Goal: Task Accomplishment & Management: Manage account settings

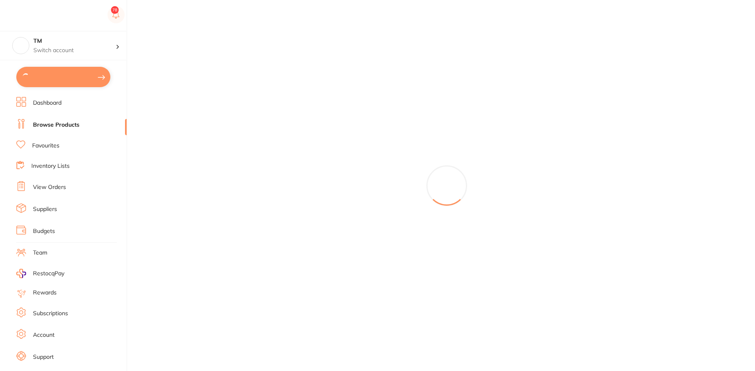
type input "3"
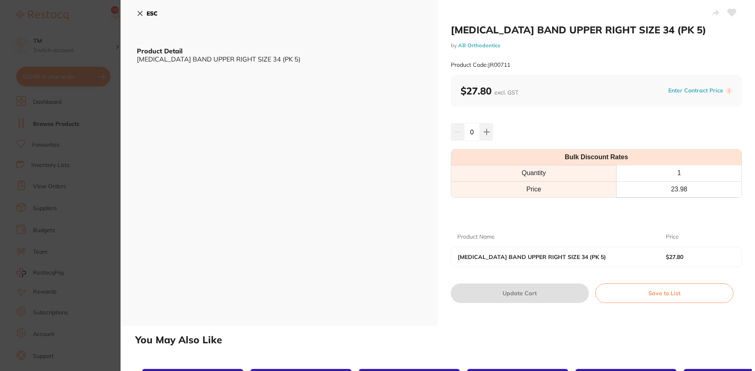
click at [140, 9] on button "ESC" at bounding box center [147, 14] width 21 height 14
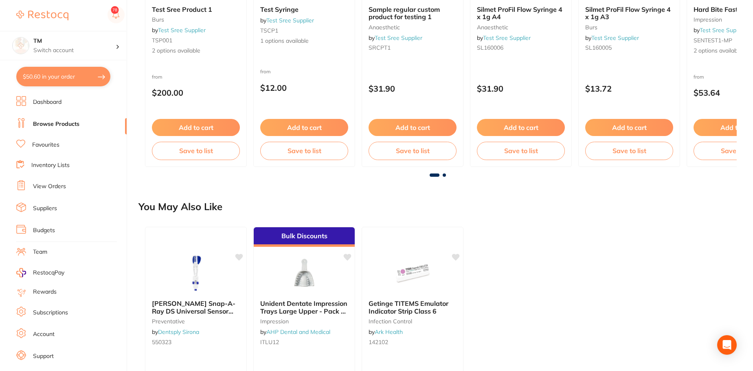
scroll to position [914, 0]
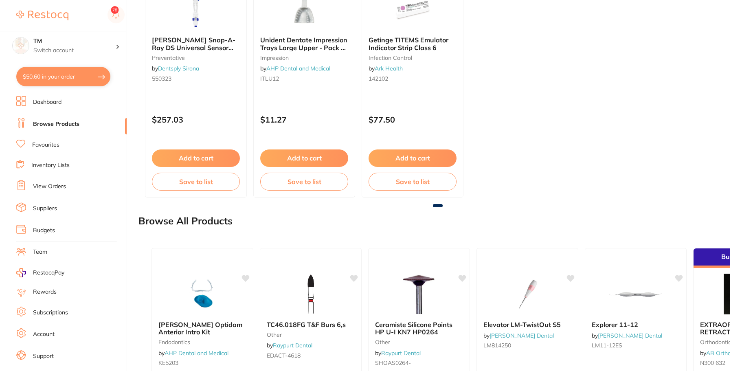
click at [44, 183] on link "View Orders" at bounding box center [49, 186] width 33 height 8
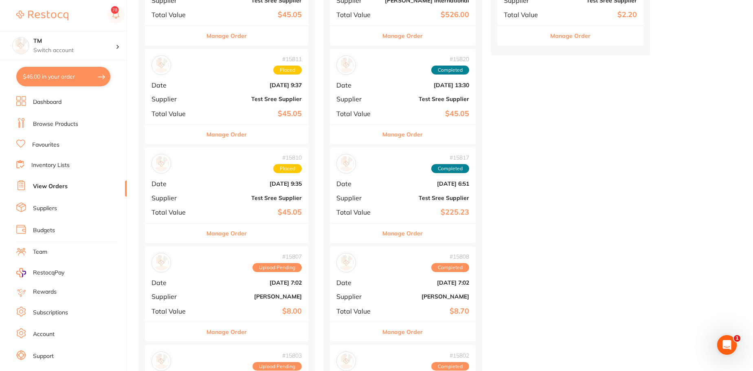
scroll to position [659, 0]
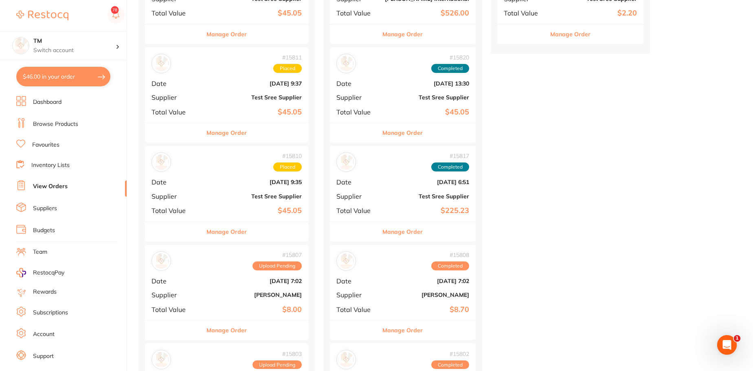
drag, startPoint x: 350, startPoint y: 284, endPoint x: 248, endPoint y: 279, distance: 101.5
click at [375, 285] on div "# 15808 Completed Date [DATE] 7:02 Supplier [PERSON_NAME] Total Value $8.70" at bounding box center [403, 282] width 146 height 75
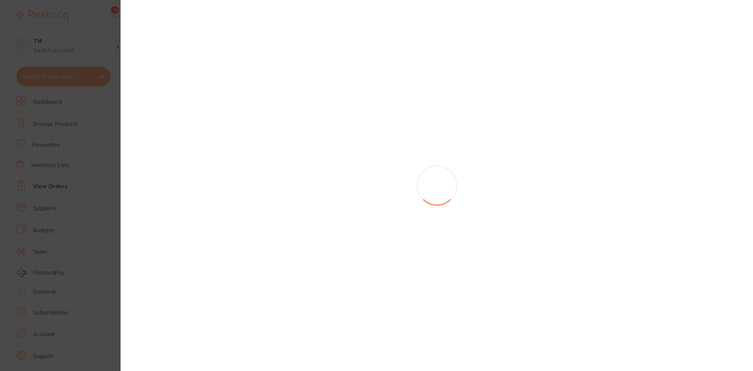
click at [223, 162] on section at bounding box center [376, 185] width 753 height 371
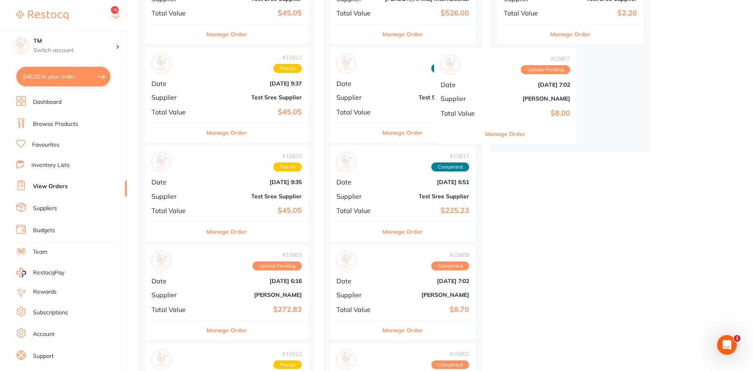
drag, startPoint x: 217, startPoint y: 275, endPoint x: 537, endPoint y: 76, distance: 376.6
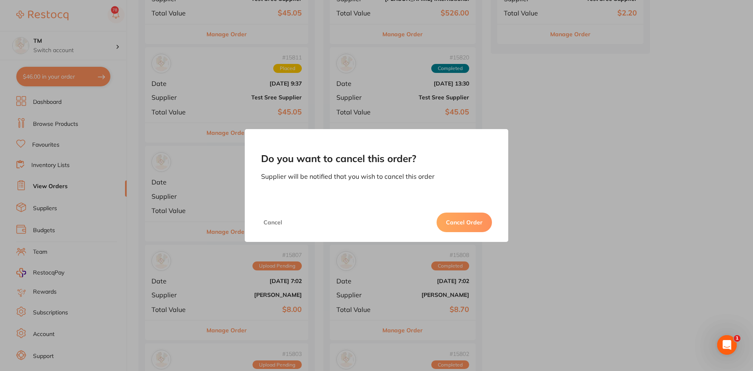
click at [468, 222] on button "Cancel Order" at bounding box center [464, 223] width 55 height 20
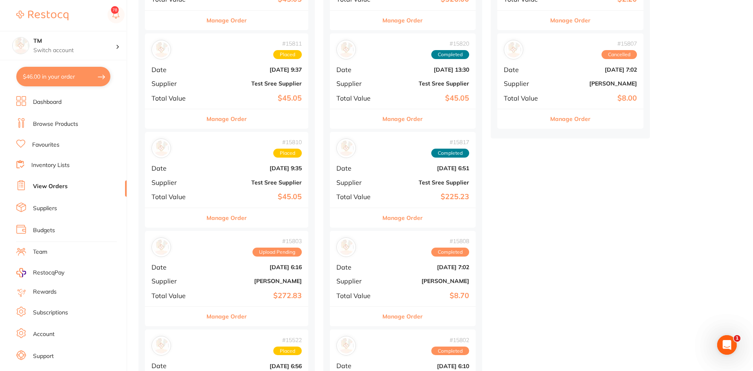
scroll to position [669, 0]
